Goal: Obtain resource: Download file/media

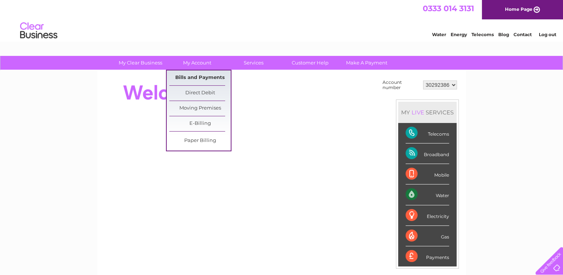
click at [211, 80] on link "Bills and Payments" at bounding box center [199, 77] width 61 height 15
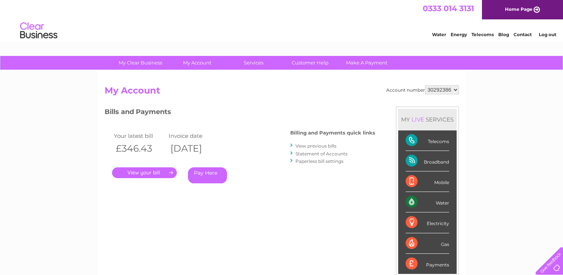
click at [317, 151] on link "Statement of Accounts" at bounding box center [322, 154] width 52 height 6
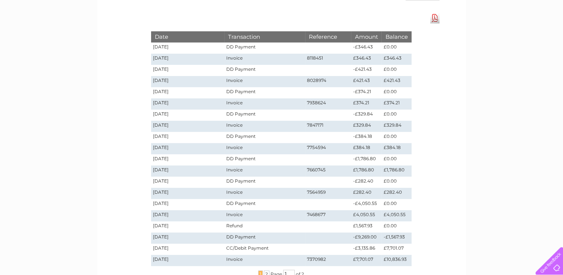
scroll to position [112, 0]
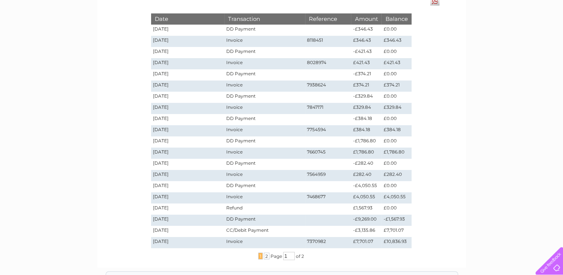
click at [187, 109] on td "10/06/2025" at bounding box center [188, 108] width 74 height 11
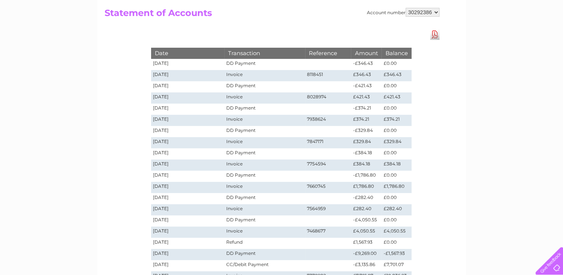
scroll to position [37, 0]
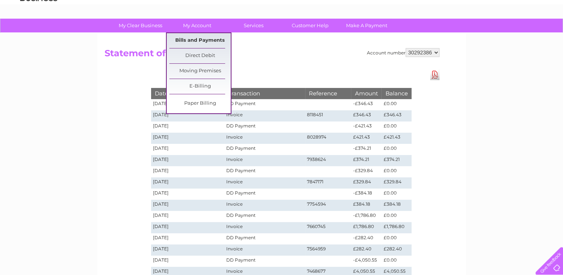
click at [206, 39] on link "Bills and Payments" at bounding box center [199, 40] width 61 height 15
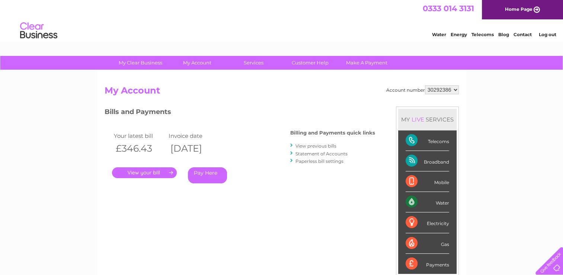
click at [330, 151] on link "Statement of Accounts" at bounding box center [322, 154] width 52 height 6
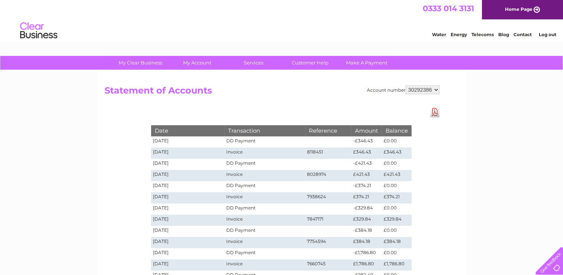
click at [435, 114] on link "Download Pdf" at bounding box center [434, 111] width 9 height 11
click at [388, 217] on td "£329.84" at bounding box center [397, 219] width 30 height 11
click at [165, 221] on td "10/06/2025" at bounding box center [188, 219] width 74 height 11
click at [164, 216] on td "10/06/2025" at bounding box center [188, 219] width 74 height 11
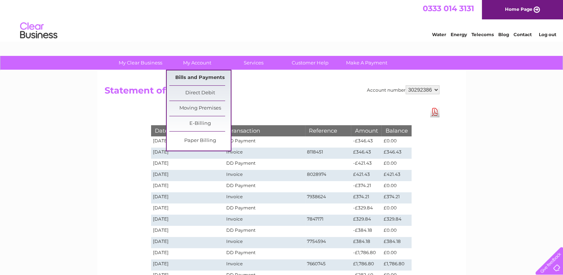
click at [200, 77] on link "Bills and Payments" at bounding box center [199, 77] width 61 height 15
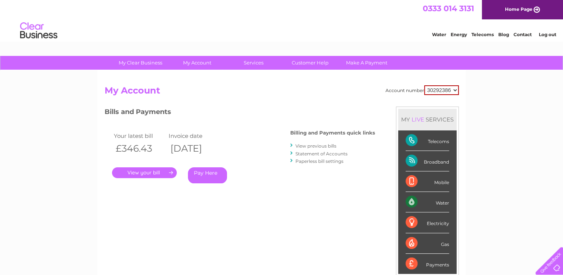
click at [324, 146] on link "View previous bills" at bounding box center [316, 146] width 41 height 6
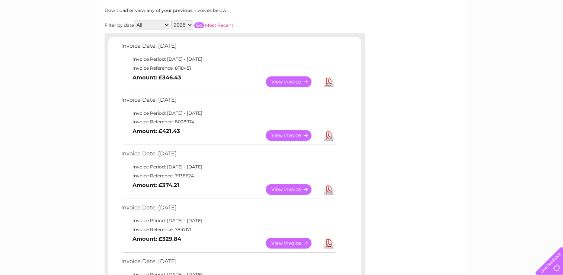
scroll to position [112, 0]
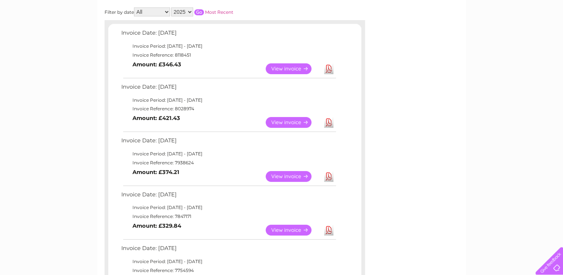
click at [292, 176] on link "View" at bounding box center [293, 176] width 55 height 11
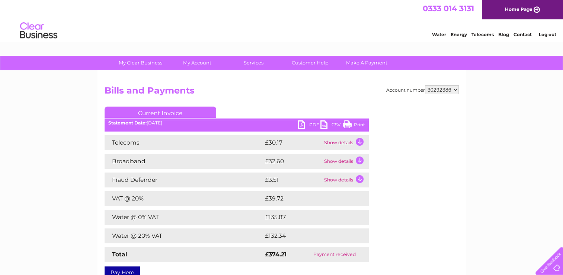
click at [309, 125] on link "PDF" at bounding box center [309, 125] width 22 height 11
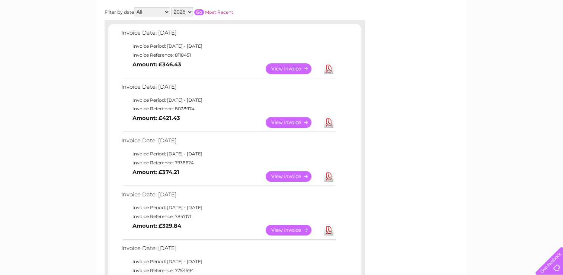
click at [296, 126] on link "View" at bounding box center [293, 122] width 55 height 11
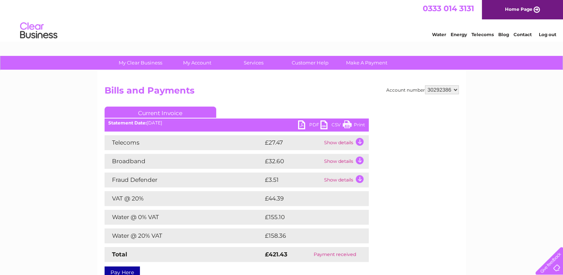
click at [313, 123] on link "PDF" at bounding box center [309, 125] width 22 height 11
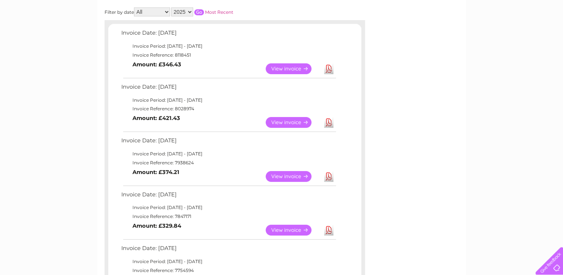
click at [300, 67] on link "View" at bounding box center [293, 68] width 55 height 11
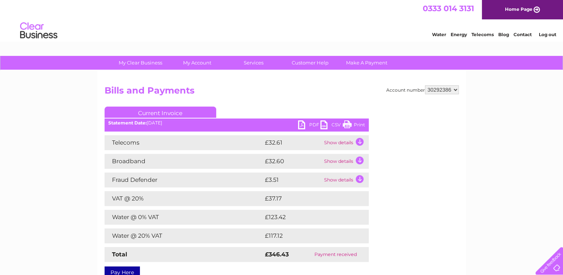
click at [362, 122] on link "Print" at bounding box center [354, 125] width 22 height 11
click at [64, 226] on div "My Clear Business Login Details My Details My Preferences Link Account My Accou…" at bounding box center [281, 233] width 563 height 354
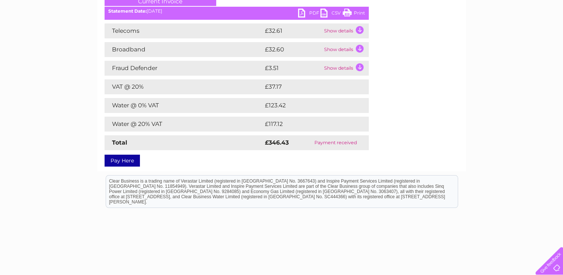
scroll to position [74, 0]
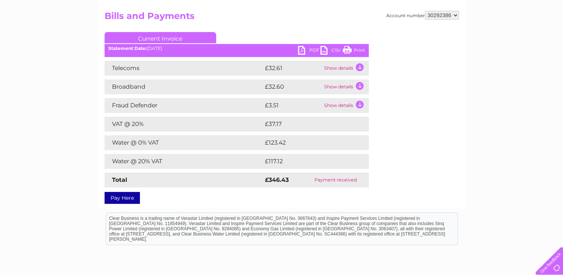
click at [306, 48] on link "PDF" at bounding box center [309, 51] width 22 height 11
